Goal: Task Accomplishment & Management: Use online tool/utility

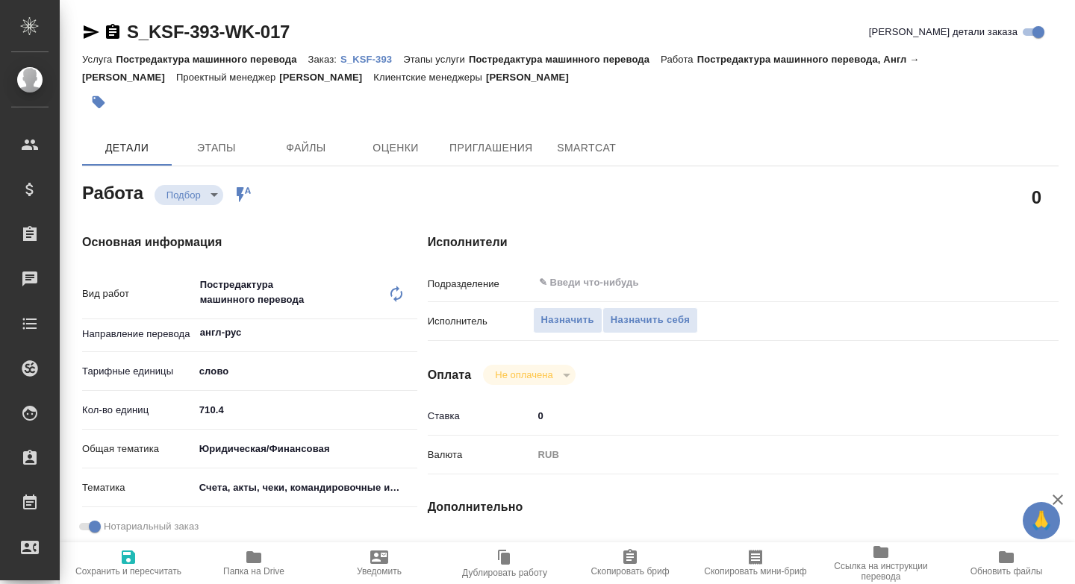
type textarea "x"
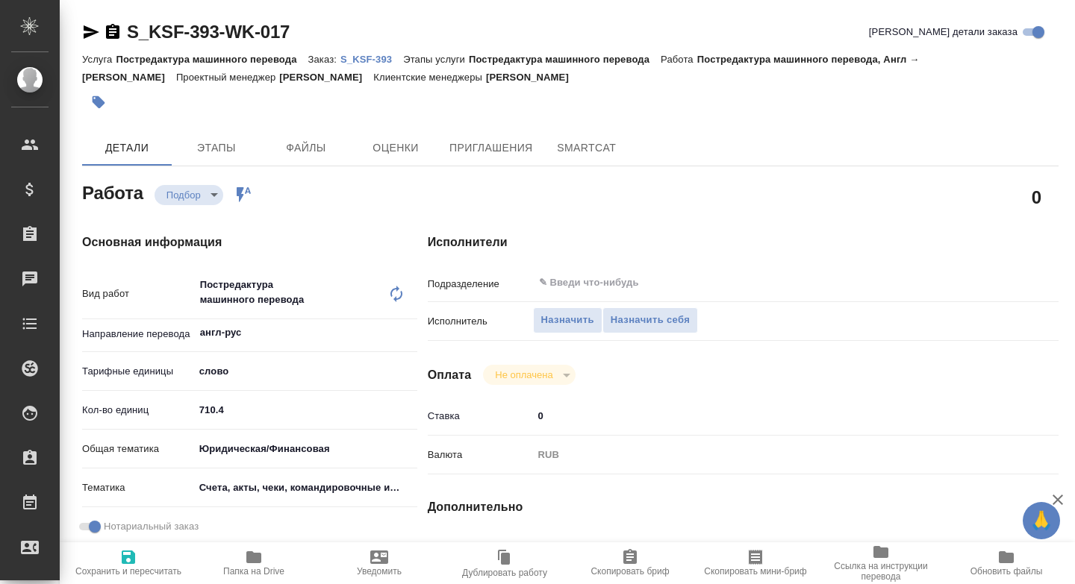
type textarea "x"
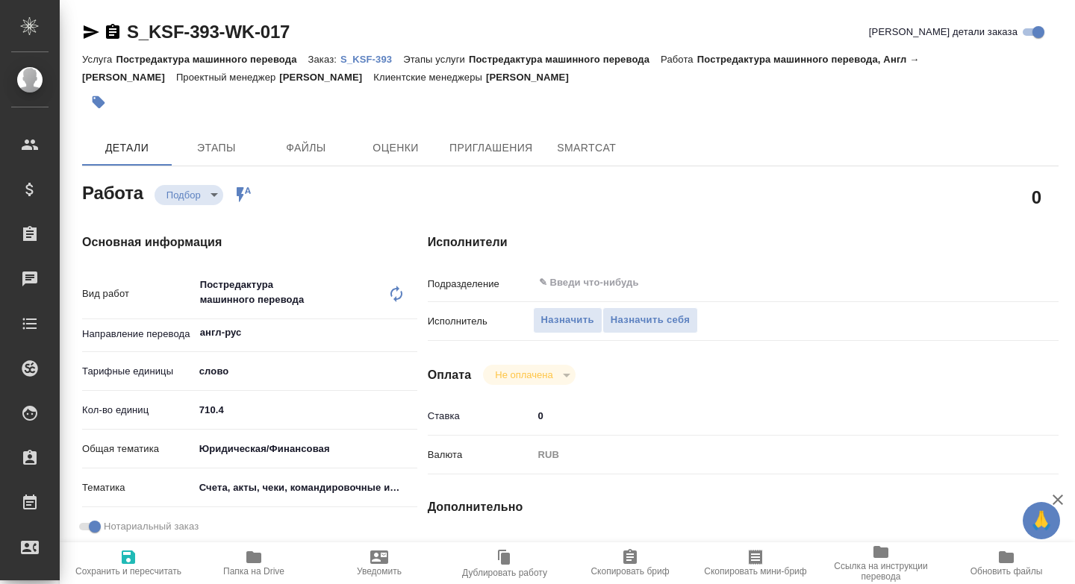
type textarea "x"
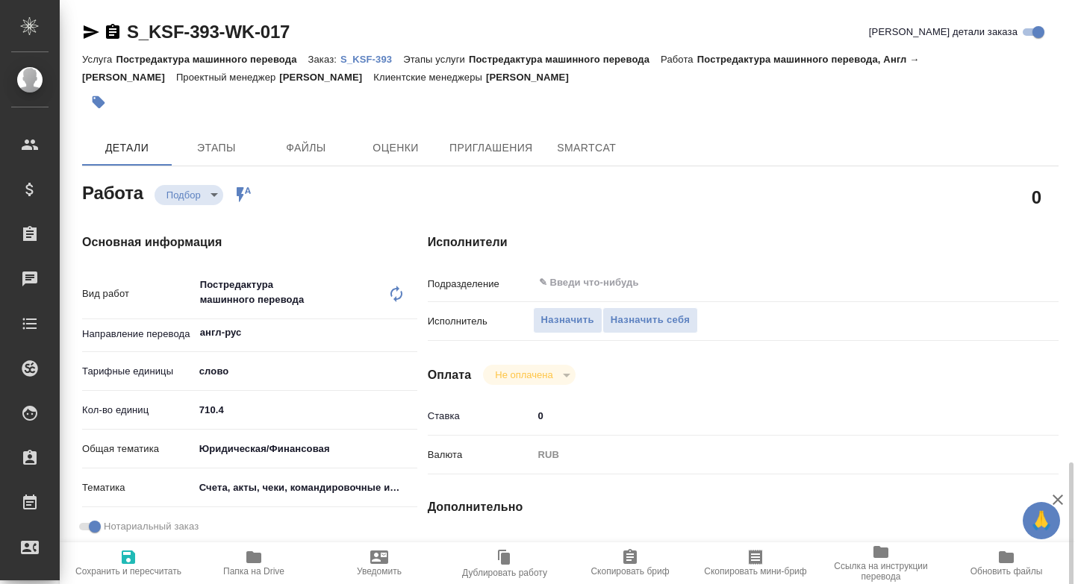
scroll to position [323, 0]
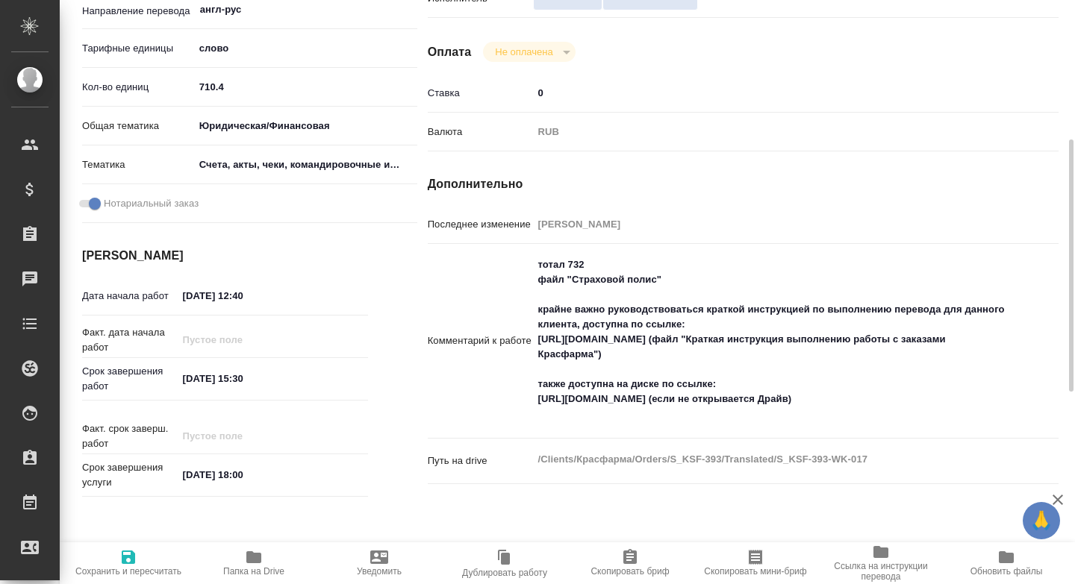
type textarea "x"
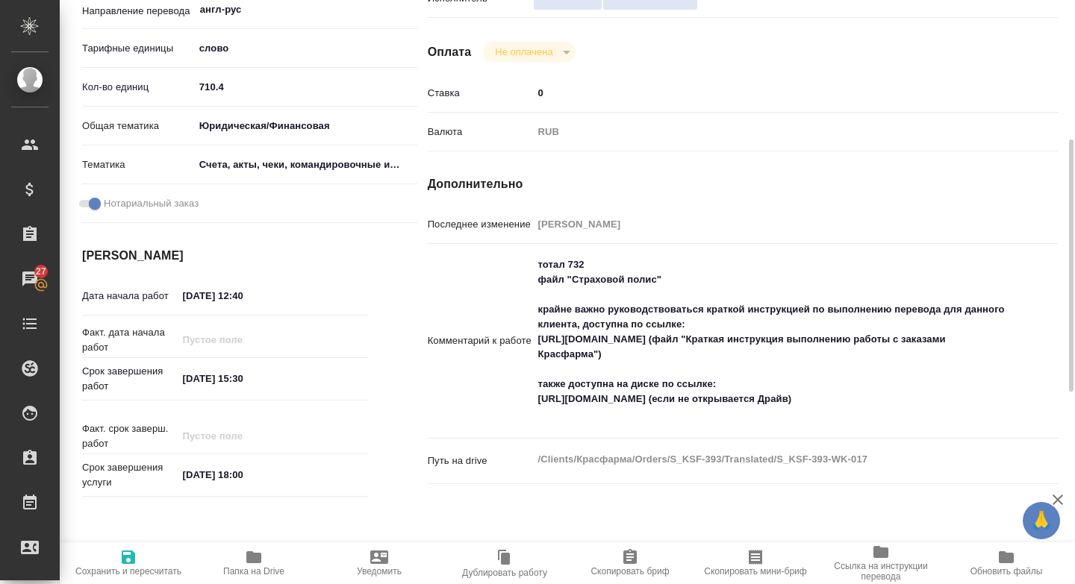
click at [255, 554] on icon "button" at bounding box center [253, 558] width 15 height 12
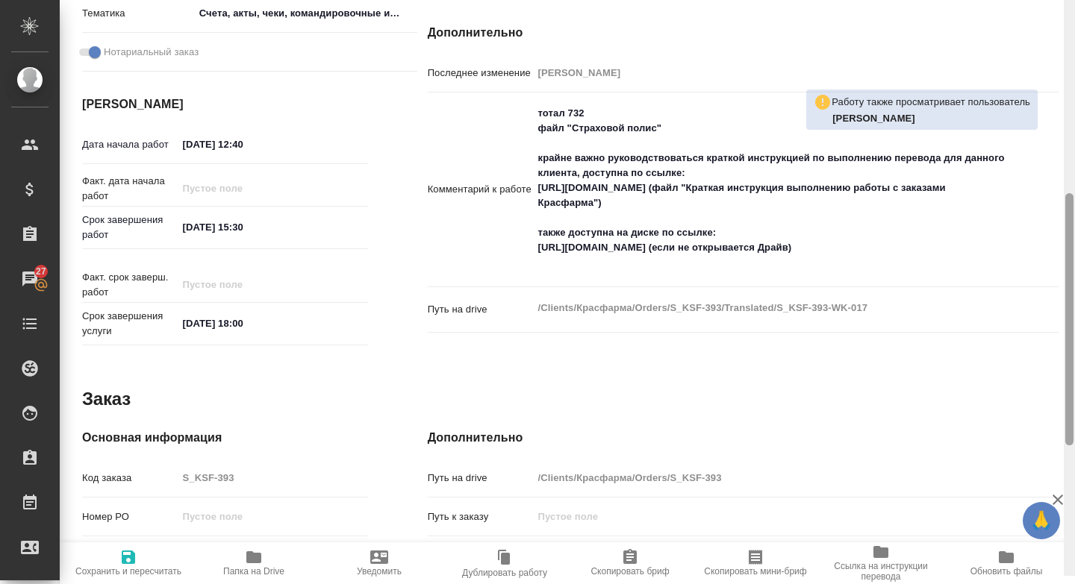
scroll to position [466, 0]
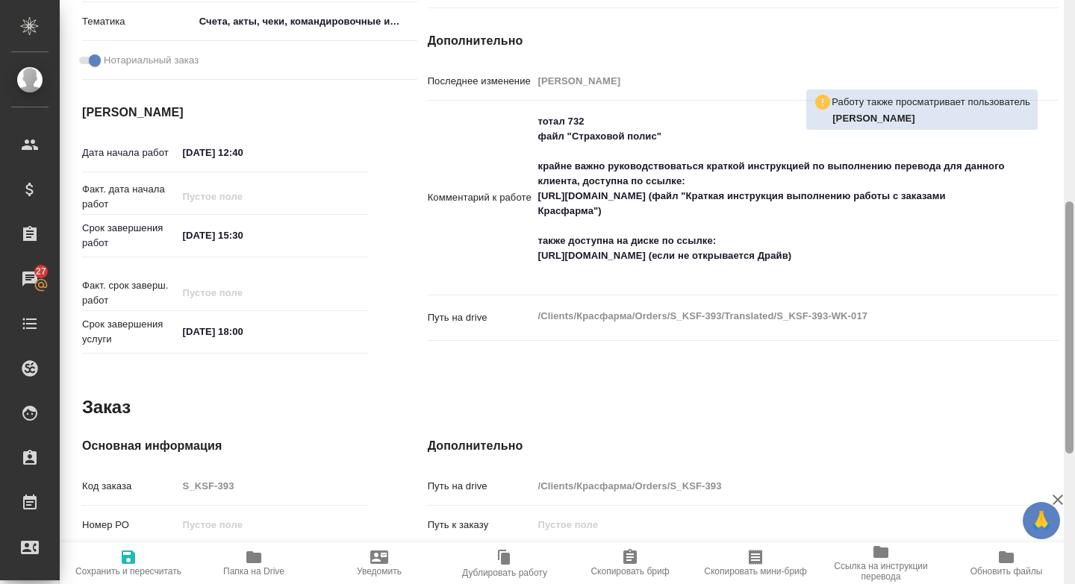
drag, startPoint x: 1071, startPoint y: 402, endPoint x: 1067, endPoint y: 272, distance: 130.7
click at [1067, 272] on div at bounding box center [1069, 328] width 8 height 252
drag, startPoint x: 539, startPoint y: 190, endPoint x: 964, endPoint y: 195, distance: 424.7
click at [964, 195] on textarea "тотал 732 файл "Страховой полис" крайне важно руководствоваться краткой инстру…" at bounding box center [770, 197] width 472 height 175
type textarea "x"
